Goal: Transaction & Acquisition: Purchase product/service

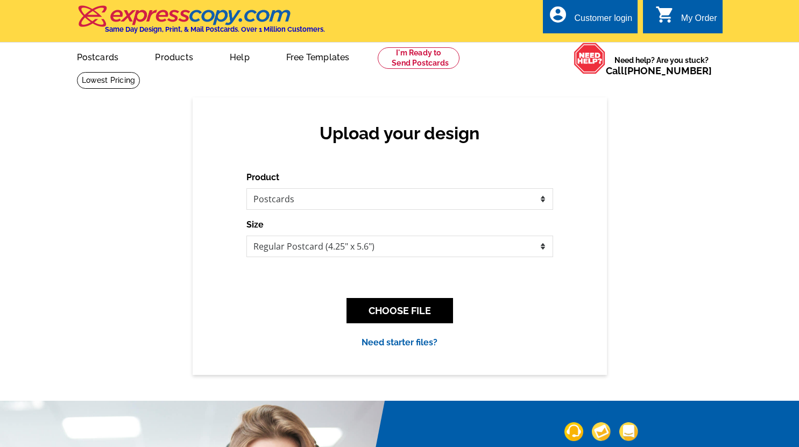
select select "1"
click at [389, 307] on button "CHOOSE FILE" at bounding box center [399, 310] width 107 height 25
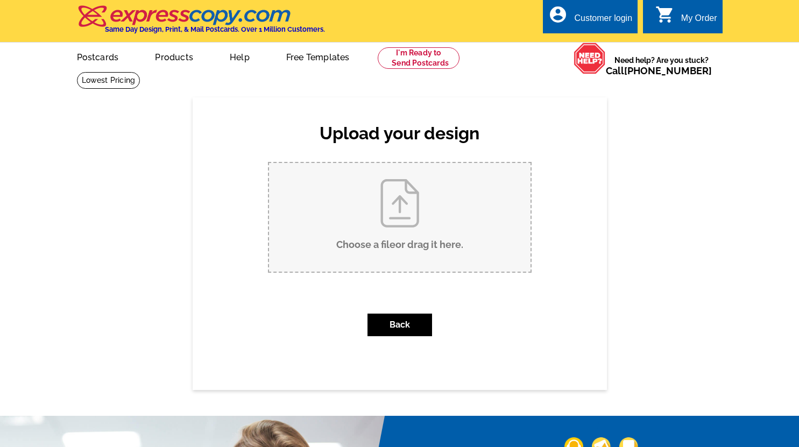
click at [400, 208] on input "Choose a file or drag it here ." at bounding box center [399, 217] width 261 height 109
type input "C:\fakepath\Copy of Come & Enjoy (Note Cards).pdf"
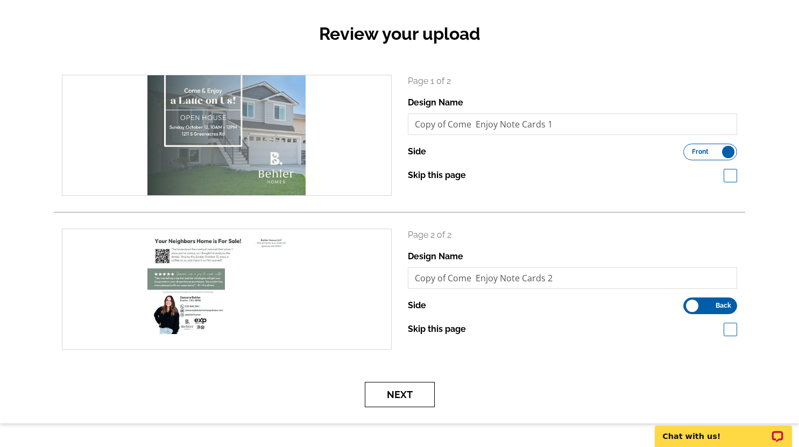
click at [406, 394] on button "Next" at bounding box center [400, 394] width 70 height 25
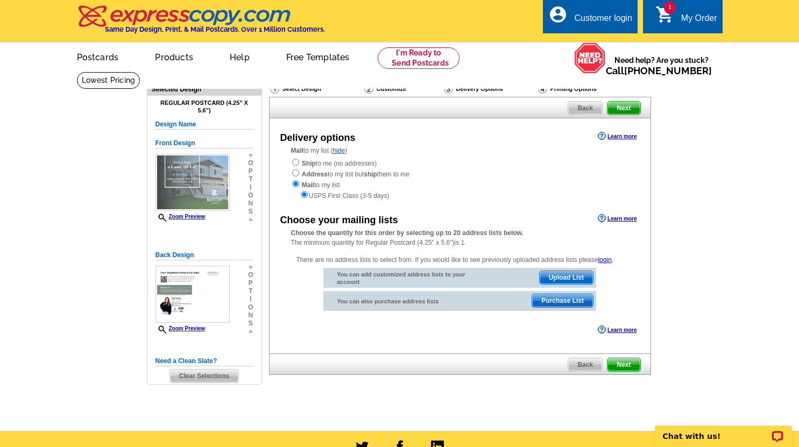
click at [568, 305] on span "Purchase List" at bounding box center [562, 300] width 61 height 13
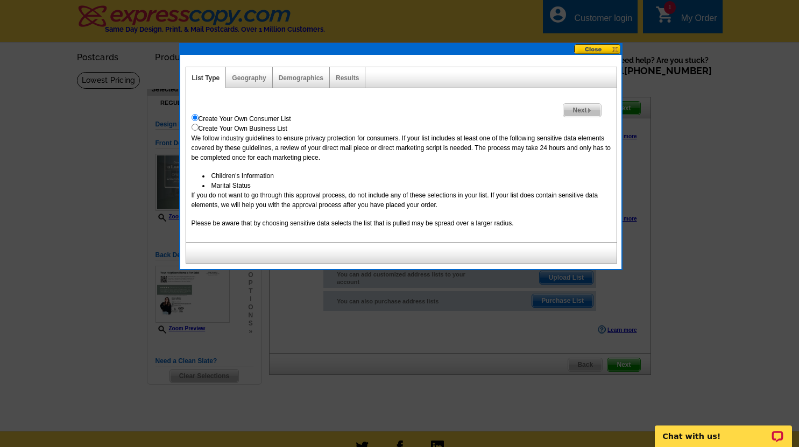
click at [572, 108] on span "Next" at bounding box center [581, 110] width 37 height 13
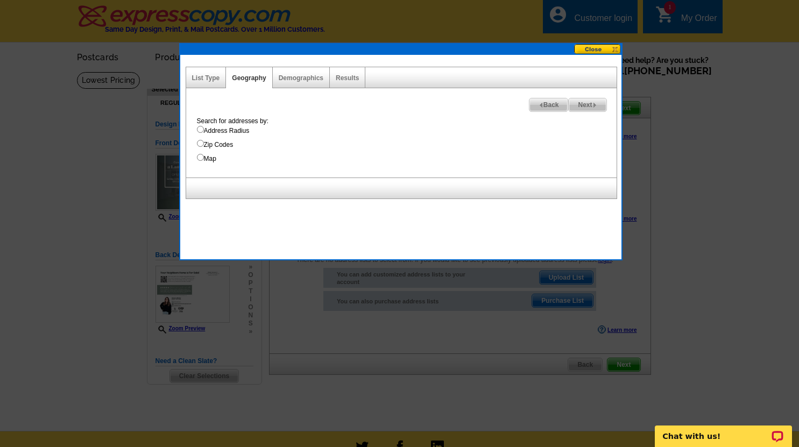
click at [200, 131] on input "Address Radius" at bounding box center [200, 129] width 7 height 7
radio input "true"
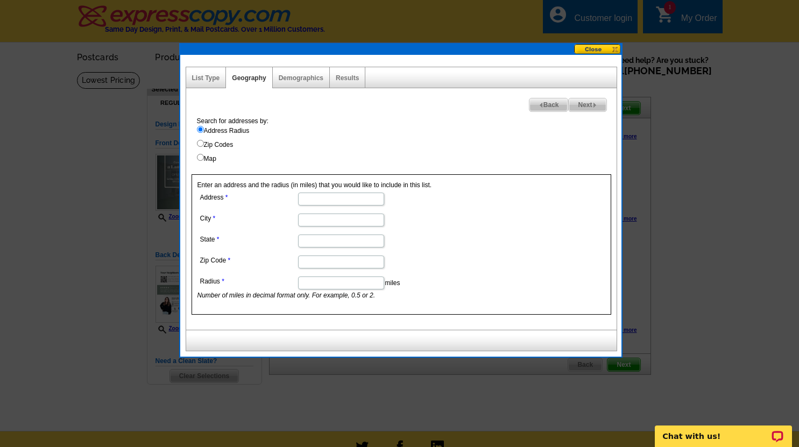
click at [314, 200] on input "Address" at bounding box center [341, 199] width 86 height 13
type input "1211 S Greenacres Rd"
type input "Greenacres"
type input "WA"
type input "99016"
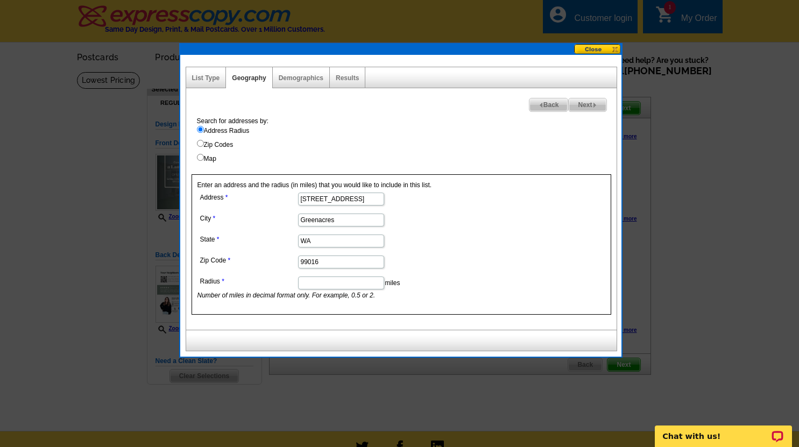
click at [315, 280] on input "Radius" at bounding box center [341, 283] width 86 height 13
type input "1"
click at [596, 102] on span "Next" at bounding box center [587, 104] width 37 height 13
select select
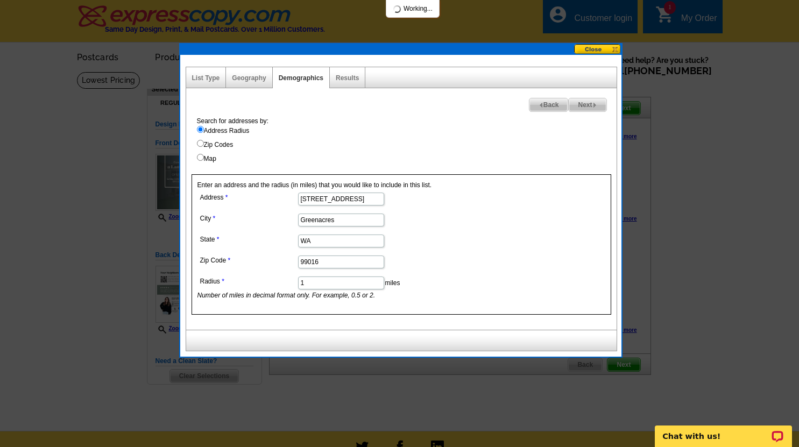
select select
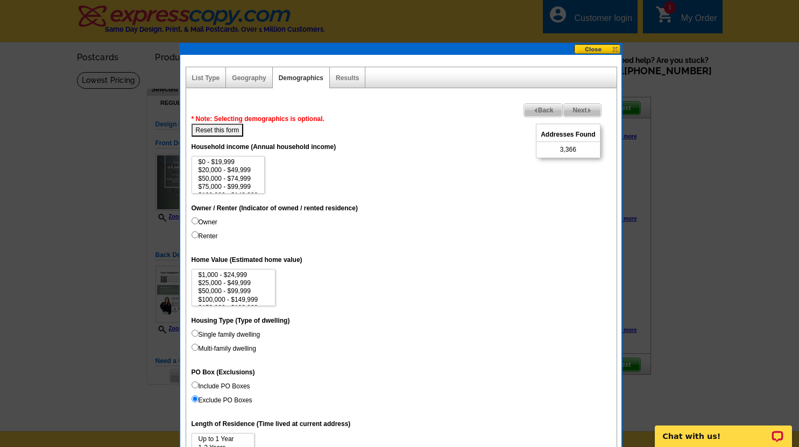
click at [195, 235] on input "Renter" at bounding box center [195, 234] width 7 height 7
radio input "true"
click at [194, 222] on input "Owner" at bounding box center [195, 220] width 7 height 7
radio input "true"
click at [193, 235] on input "Renter" at bounding box center [195, 234] width 7 height 7
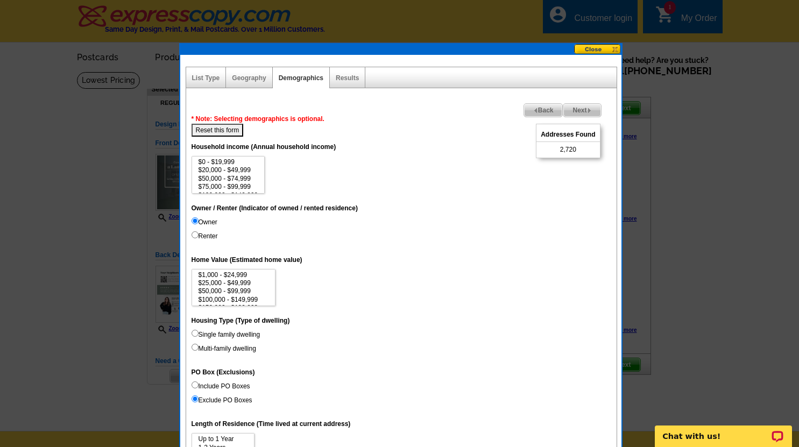
radio input "true"
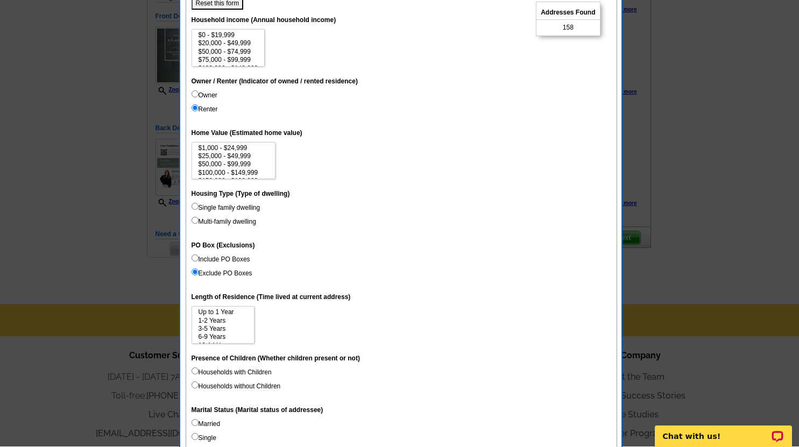
scroll to position [127, 0]
click at [196, 204] on input "Single family dwelling" at bounding box center [195, 205] width 7 height 7
radio input "true"
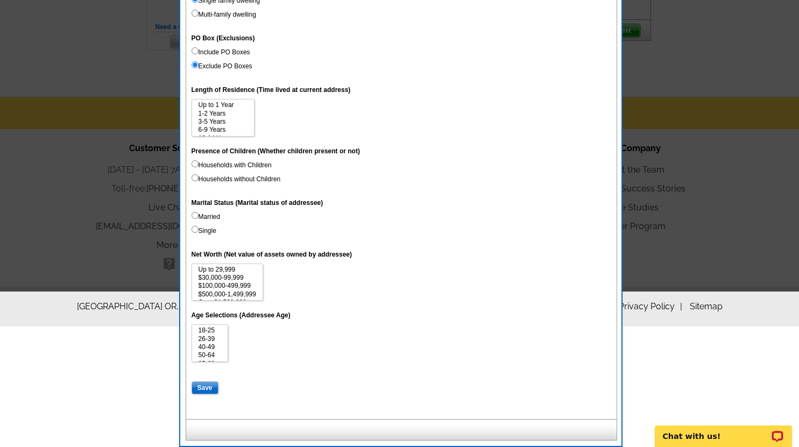
scroll to position [0, 0]
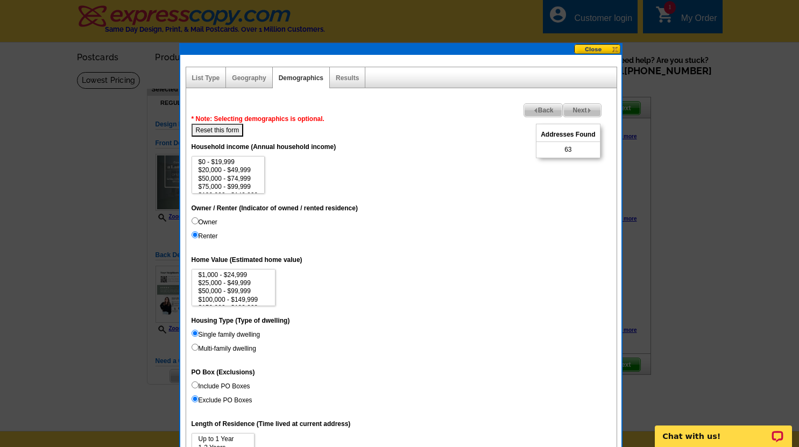
click at [224, 134] on button "Reset this form" at bounding box center [218, 130] width 52 height 13
select select
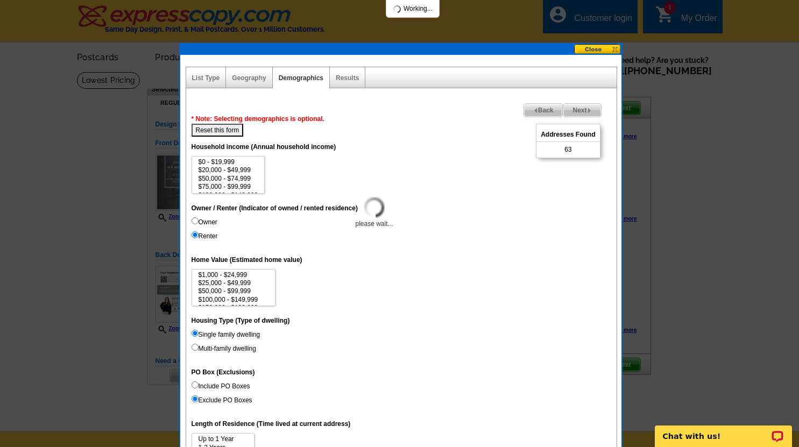
select select
click at [193, 236] on input "Renter" at bounding box center [195, 234] width 7 height 7
radio input "true"
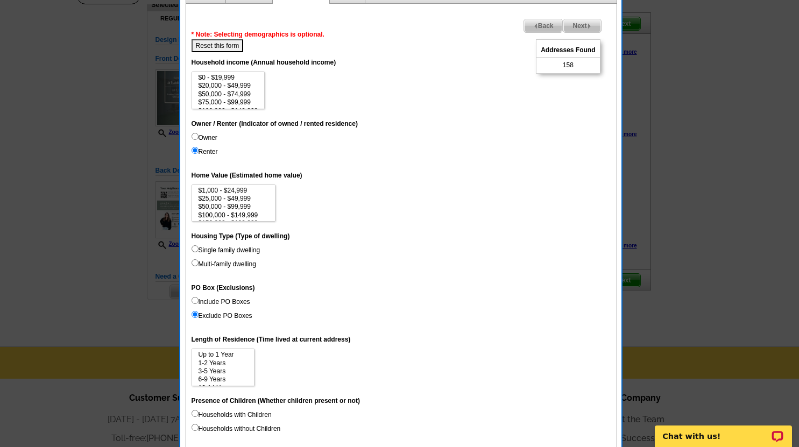
click at [193, 247] on input "Single family dwelling" at bounding box center [195, 248] width 7 height 7
radio input "true"
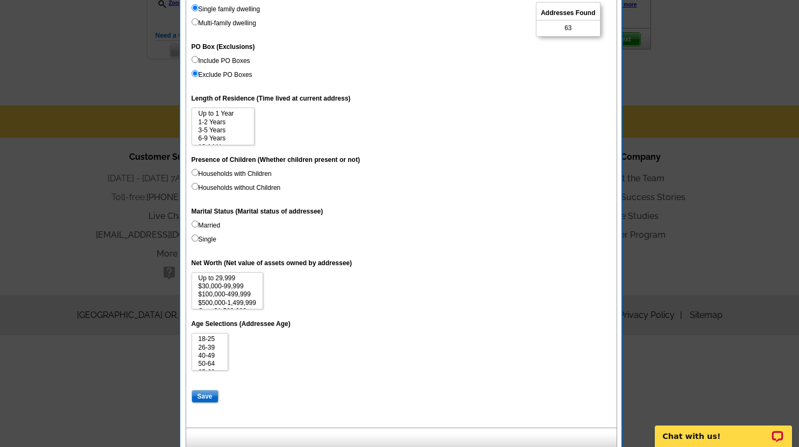
scroll to position [326, 0]
click at [206, 391] on input "Save" at bounding box center [205, 395] width 27 height 13
select select
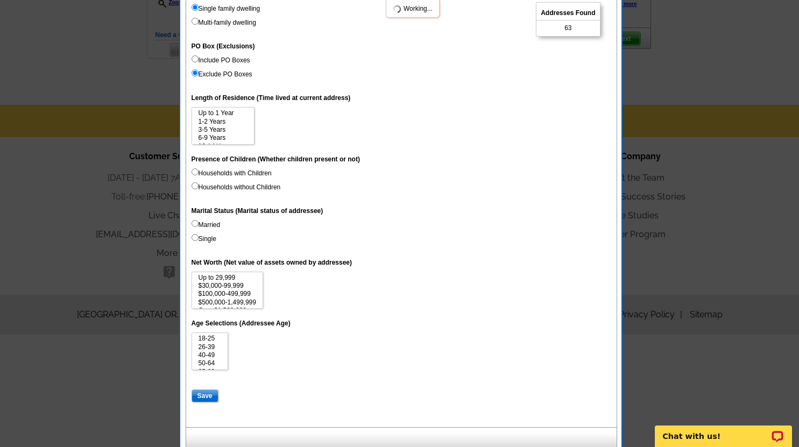
select select
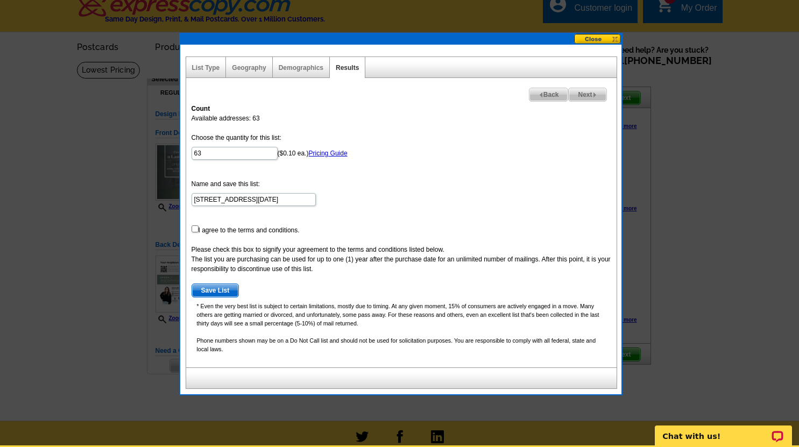
scroll to position [6, 0]
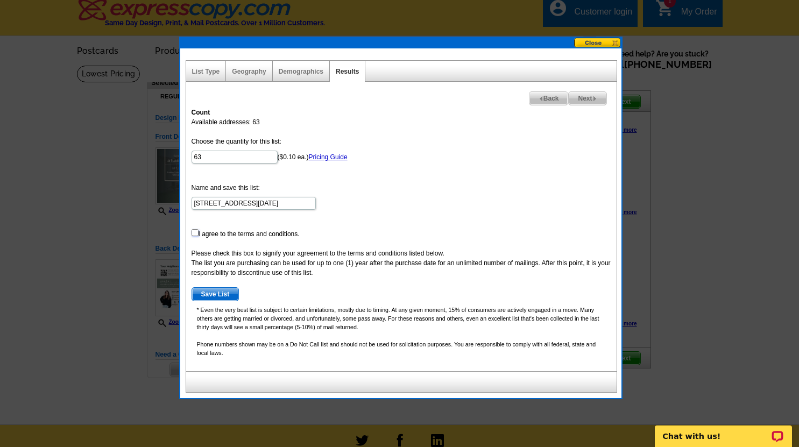
click at [194, 230] on input "checkbox" at bounding box center [195, 232] width 7 height 7
checkbox input "true"
click at [211, 293] on span "Save List" at bounding box center [215, 294] width 47 height 13
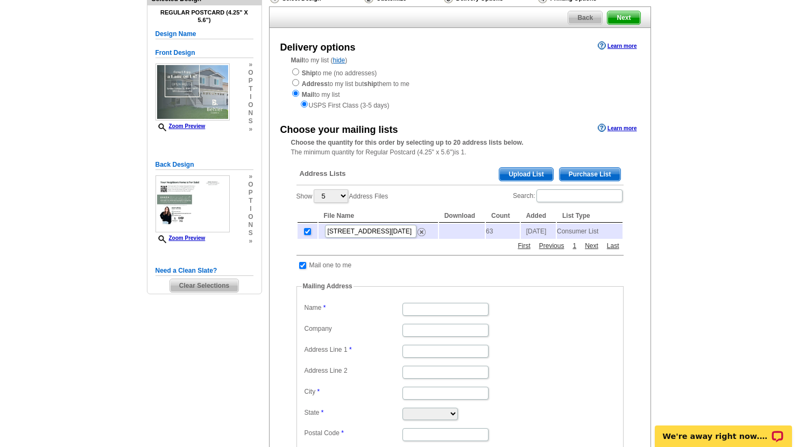
scroll to position [100, 0]
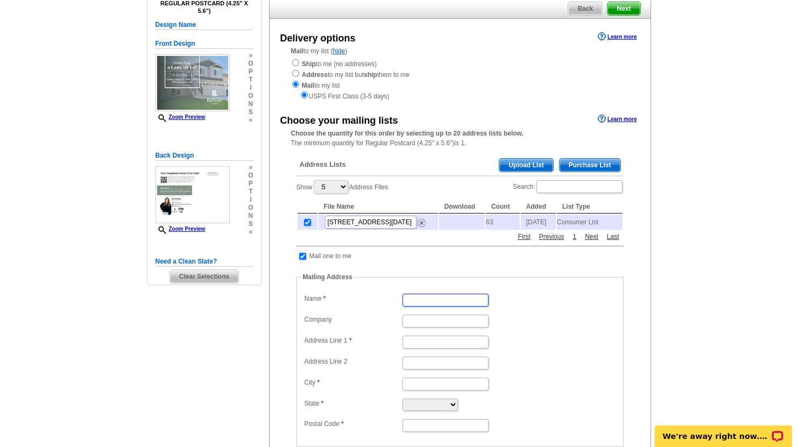
click at [410, 304] on input "Name" at bounding box center [445, 300] width 86 height 13
type input "Samara Behler"
type input "16788 N Greenbluff Rd"
type input "Colbert"
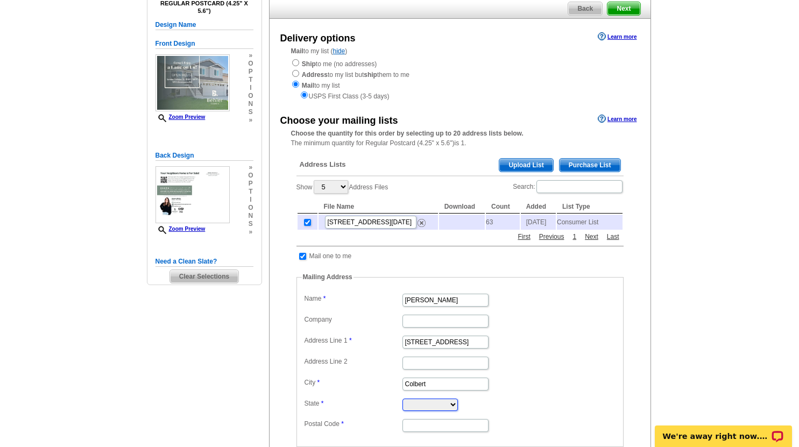
select select "WA"
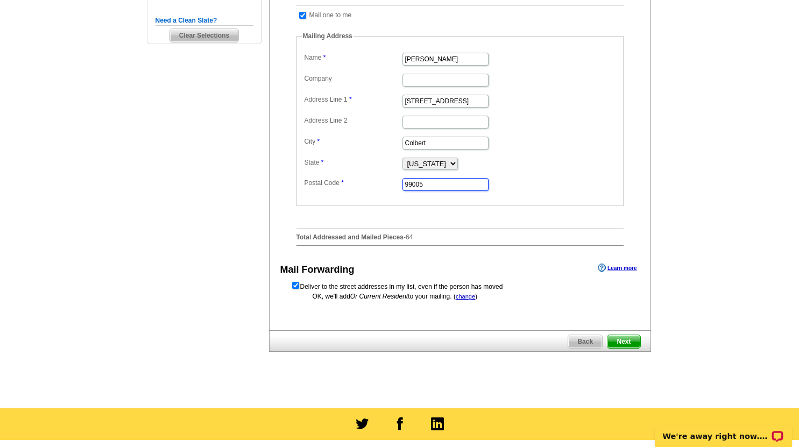
scroll to position [351, 0]
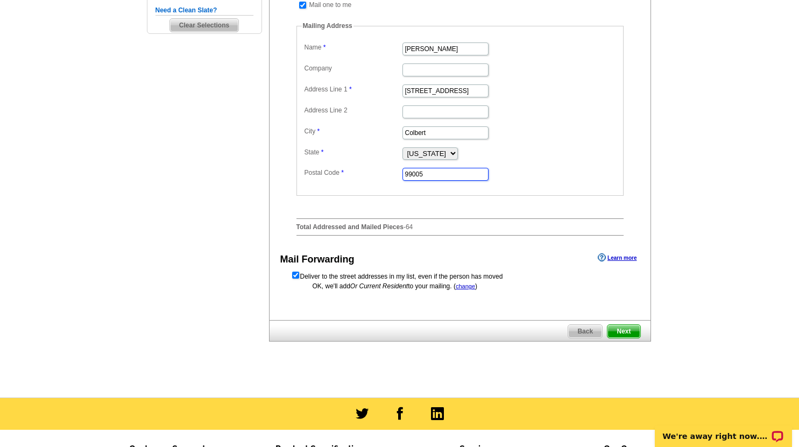
type input "99005"
click at [624, 335] on span "Next" at bounding box center [623, 331] width 32 height 13
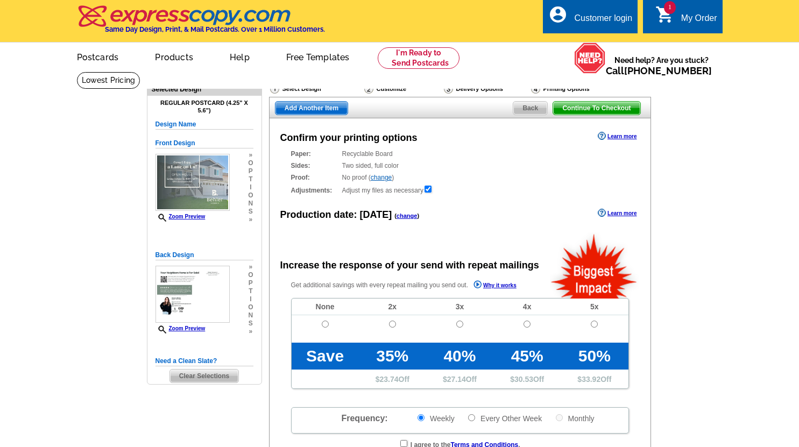
radio input "false"
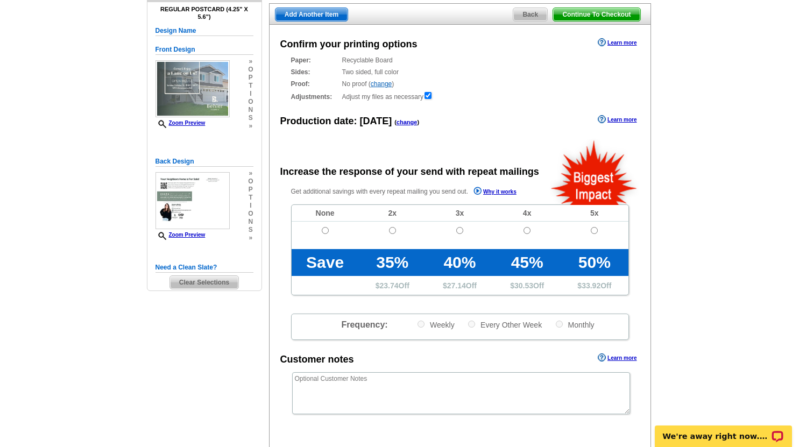
scroll to position [96, 0]
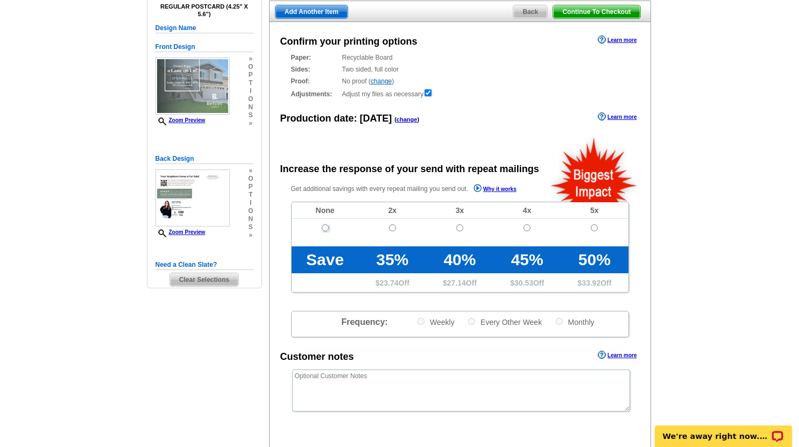
click at [324, 228] on input "radio" at bounding box center [325, 227] width 7 height 7
radio input "true"
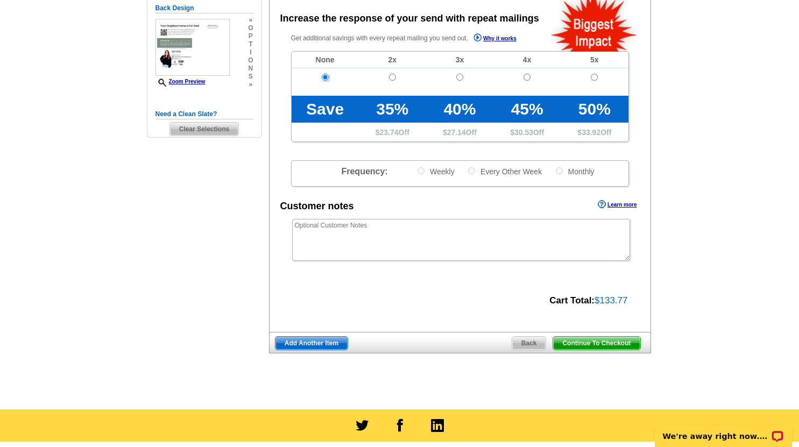
scroll to position [247, 0]
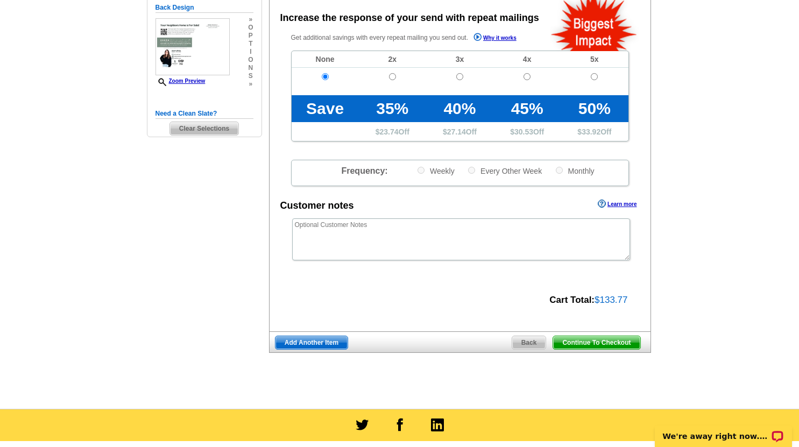
click at [607, 346] on span "Continue To Checkout" at bounding box center [596, 342] width 87 height 13
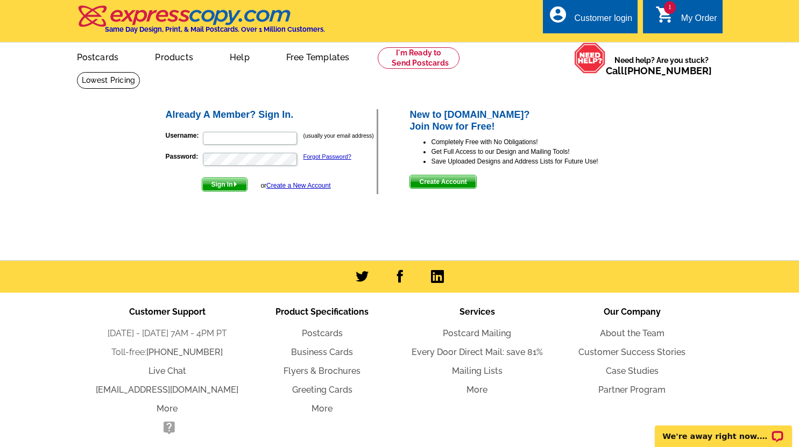
click at [461, 178] on span "Create Account" at bounding box center [443, 181] width 66 height 13
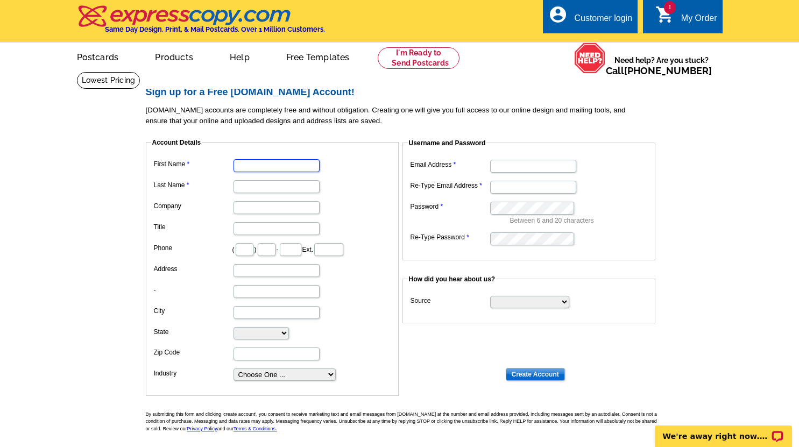
click at [253, 167] on input "First Name" at bounding box center [276, 165] width 86 height 13
type input "[GEOGRAPHIC_DATA]"
type input "[PERSON_NAME]"
type input "[STREET_ADDRESS]"
type input "COLBERT"
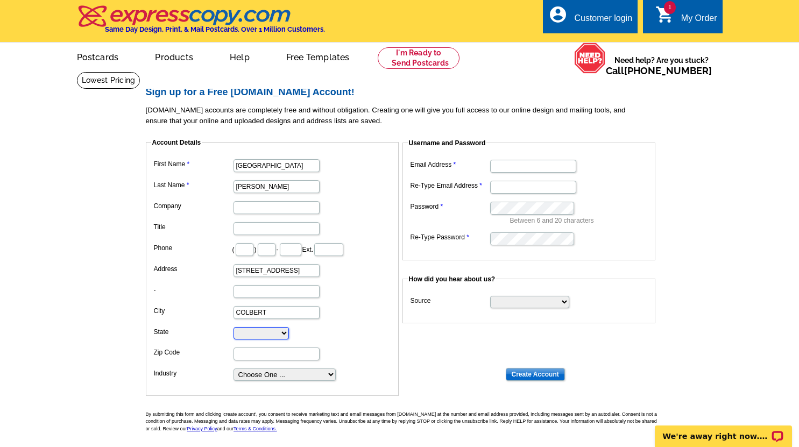
select select "WA"
type input "99005"
type input "[EMAIL_ADDRESS][DOMAIN_NAME]"
click at [253, 251] on input "text" at bounding box center [245, 249] width 18 height 13
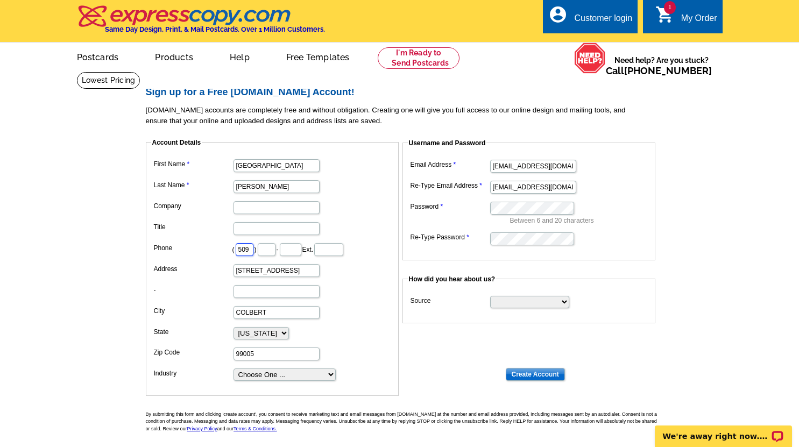
type input "509"
type input "828"
type input "7861"
click at [267, 380] on select "Choose One ... Residential Real Estate Accounting Agriculture Architecture Arts…" at bounding box center [284, 375] width 102 height 12
select select "3"
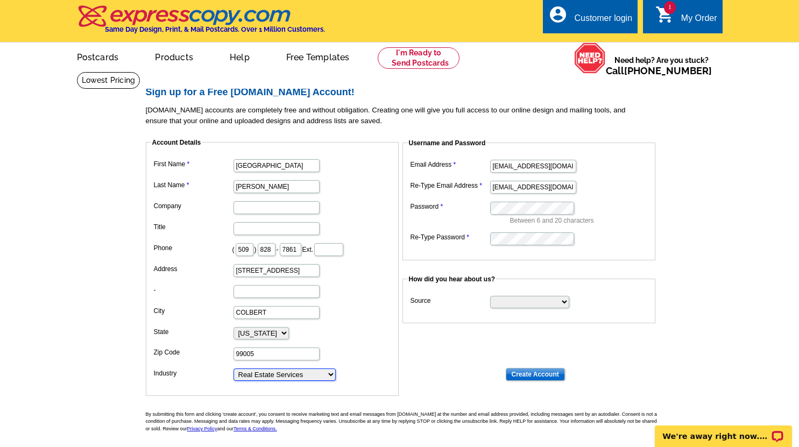
click at [233, 370] on select "Choose One ... Residential Real Estate Accounting Agriculture Architecture Arts…" at bounding box center [284, 375] width 102 height 12
click at [527, 297] on select "Search Engine Television Ad Direct Mail Postcard Email Referred by a friend Oth…" at bounding box center [529, 302] width 79 height 12
select select "search"
click at [490, 297] on select "Search Engine Television Ad Direct Mail Postcard Email Referred by a friend Oth…" at bounding box center [529, 302] width 79 height 12
click at [533, 375] on input "Create Account" at bounding box center [535, 374] width 59 height 13
